Goal: Transaction & Acquisition: Subscribe to service/newsletter

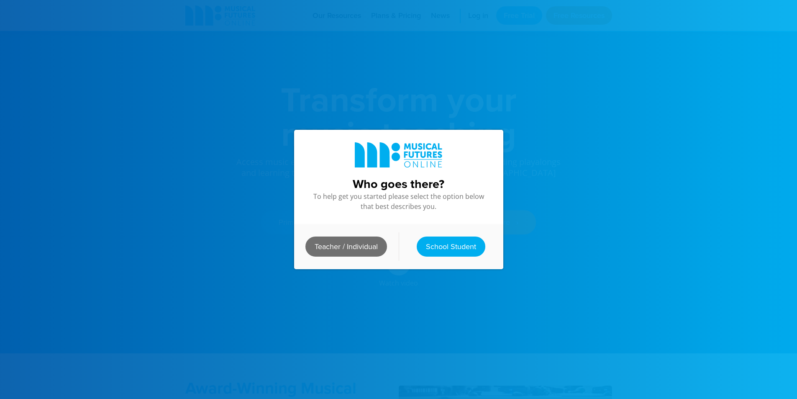
click at [350, 245] on link "Teacher / Individual" at bounding box center [346, 246] width 82 height 20
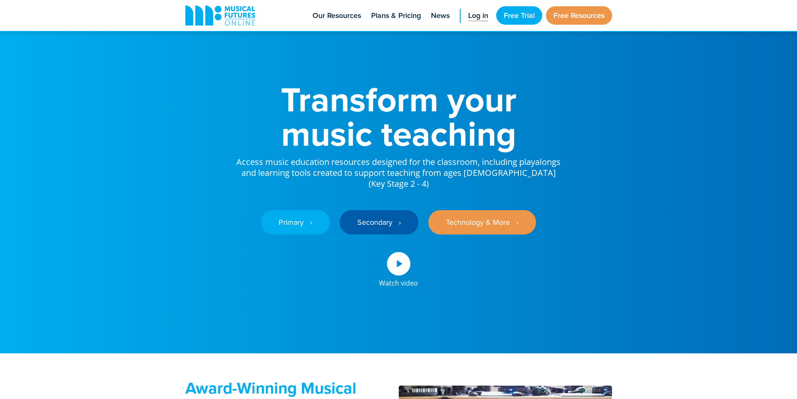
click at [477, 17] on span "Log in" at bounding box center [478, 15] width 20 height 11
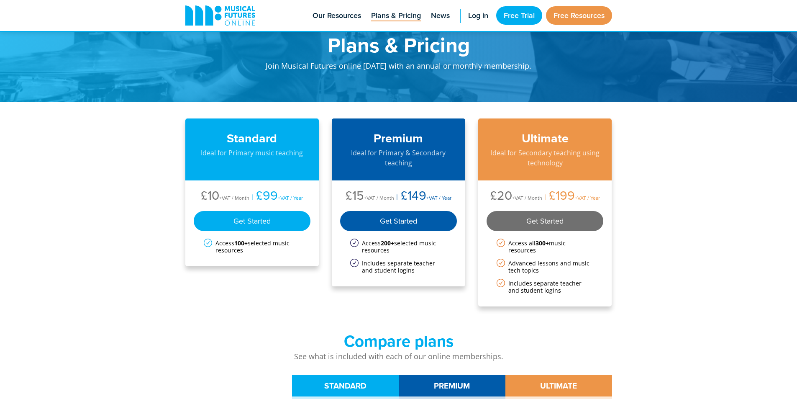
scroll to position [42, 0]
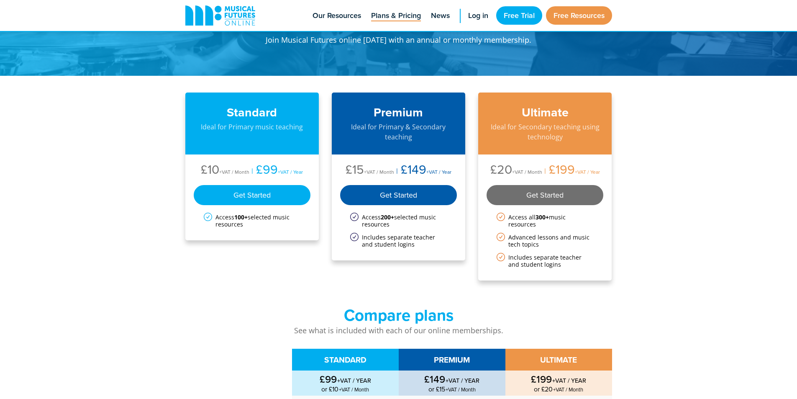
click at [558, 203] on div "Get Started" at bounding box center [545, 195] width 117 height 20
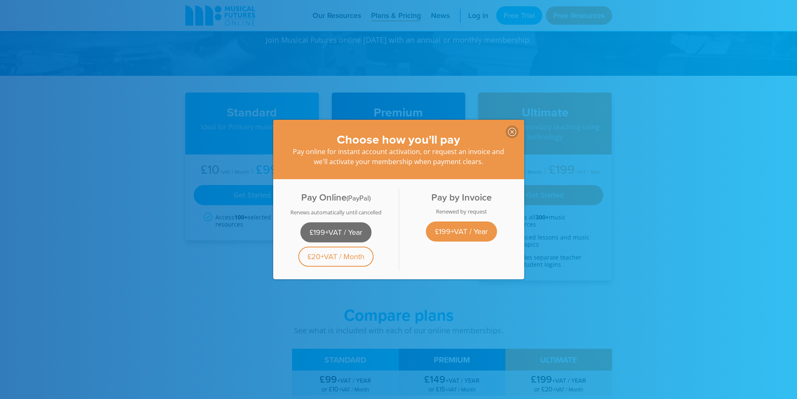
click at [355, 229] on link "£199+VAT / Year" at bounding box center [335, 232] width 71 height 20
